Goal: Task Accomplishment & Management: Use online tool/utility

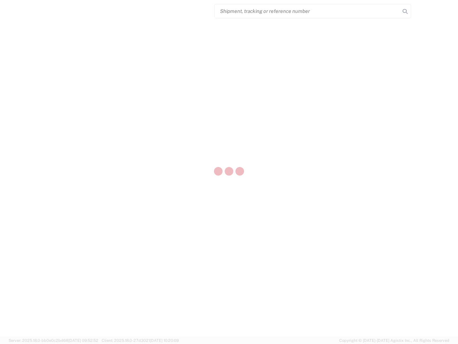
select select "US"
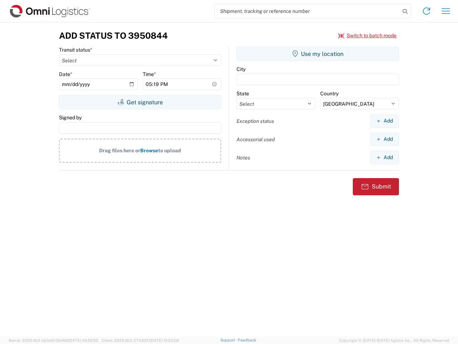
click at [308, 11] on input "search" at bounding box center [307, 11] width 185 height 14
click at [405, 11] on icon at bounding box center [405, 11] width 10 height 10
click at [427, 11] on icon at bounding box center [426, 10] width 11 height 11
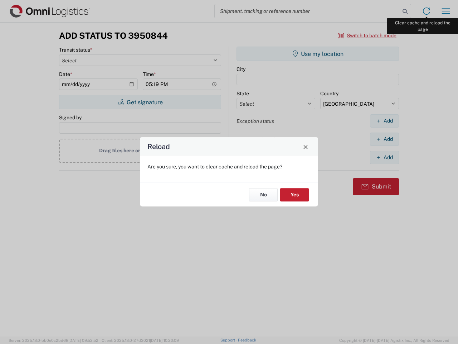
click at [446, 11] on div "Reload Are you sure, you want to clear cache and reload the page? No Yes" at bounding box center [229, 172] width 458 height 344
click at [368, 35] on div "Reload Are you sure, you want to clear cache and reload the page? No Yes" at bounding box center [229, 172] width 458 height 344
click at [140, 102] on div "Reload Are you sure, you want to clear cache and reload the page? No Yes" at bounding box center [229, 172] width 458 height 344
click at [318, 54] on div "Reload Are you sure, you want to clear cache and reload the page? No Yes" at bounding box center [229, 172] width 458 height 344
click at [385, 121] on div "Reload Are you sure, you want to clear cache and reload the page? No Yes" at bounding box center [229, 172] width 458 height 344
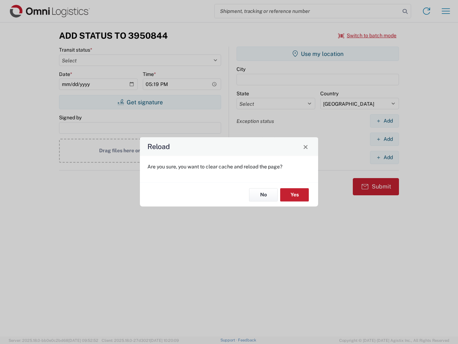
click at [385, 139] on div "Reload Are you sure, you want to clear cache and reload the page? No Yes" at bounding box center [229, 172] width 458 height 344
click at [385, 157] on div "Reload Are you sure, you want to clear cache and reload the page? No Yes" at bounding box center [229, 172] width 458 height 344
